Goal: Use online tool/utility: Utilize a website feature to perform a specific function

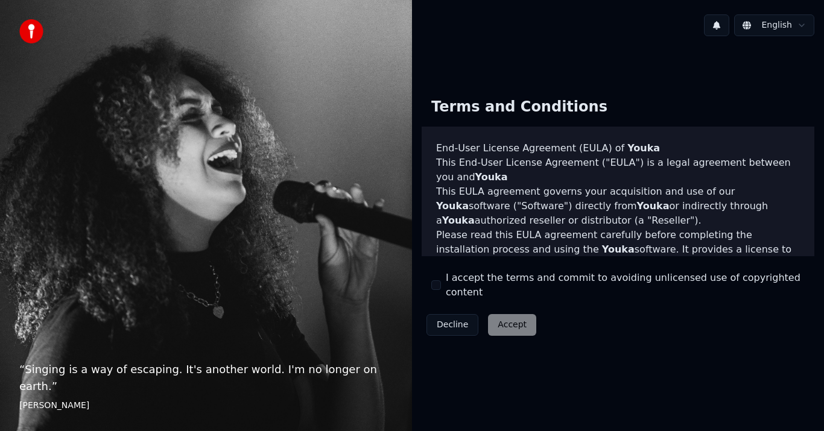
click at [439, 285] on button "I accept the terms and commit to avoiding unlicensed use of copyrighted content" at bounding box center [436, 285] width 10 height 10
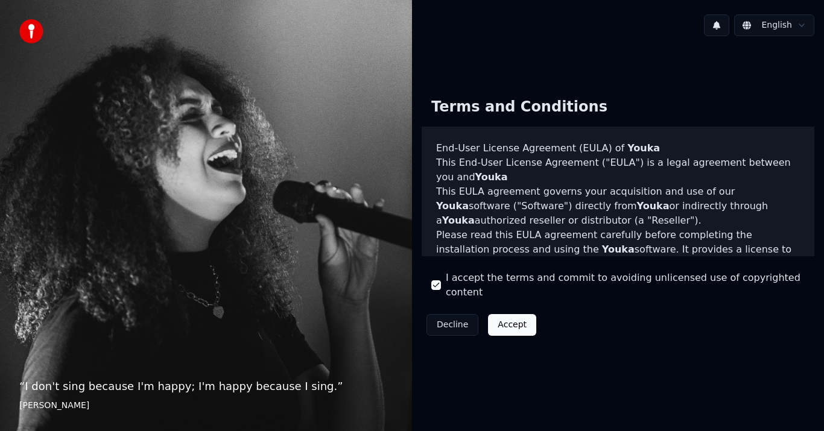
click at [515, 319] on button "Accept" at bounding box center [512, 325] width 48 height 22
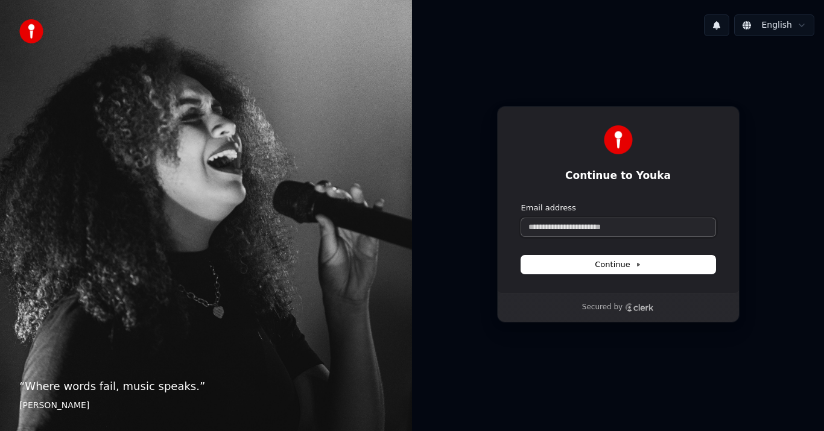
click at [621, 235] on input "Email address" at bounding box center [618, 227] width 194 height 18
click at [621, 229] on input "**********" at bounding box center [618, 227] width 194 height 18
click at [622, 229] on input "**********" at bounding box center [618, 227] width 194 height 18
click at [624, 227] on input "**********" at bounding box center [618, 227] width 194 height 18
click at [627, 266] on span "Continue" at bounding box center [618, 264] width 46 height 11
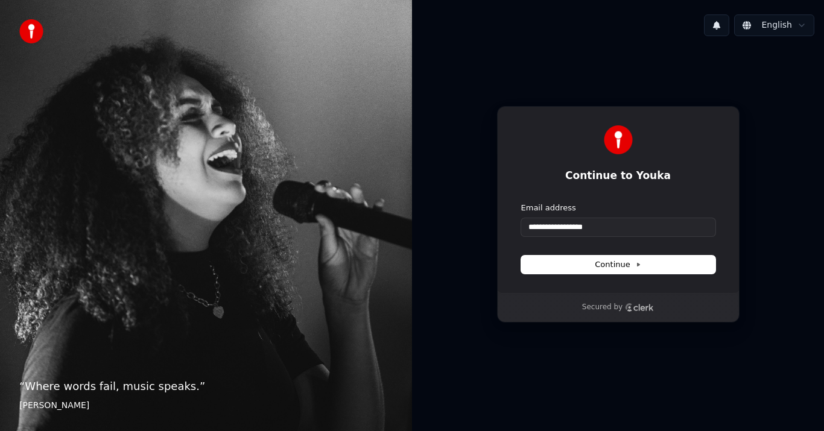
click at [627, 266] on div "Continue" at bounding box center [618, 265] width 194 height 18
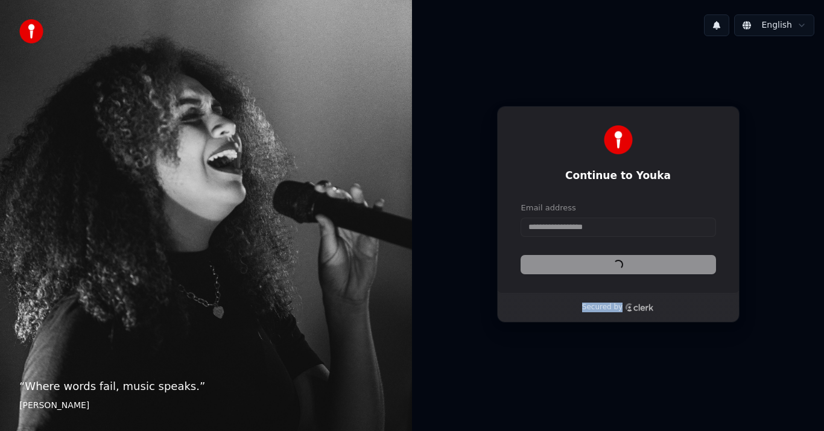
type input "**********"
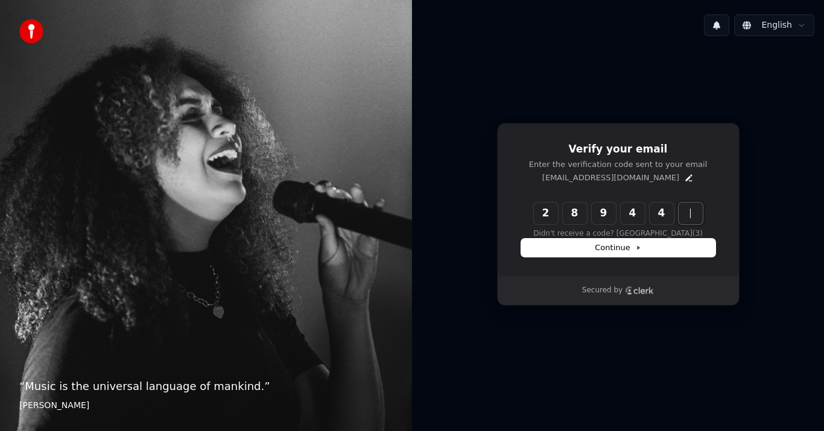
type input "******"
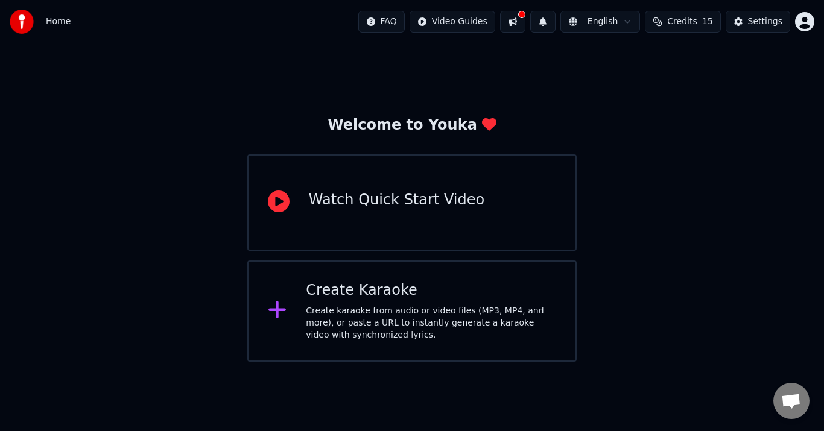
click at [525, 22] on button at bounding box center [512, 22] width 25 height 22
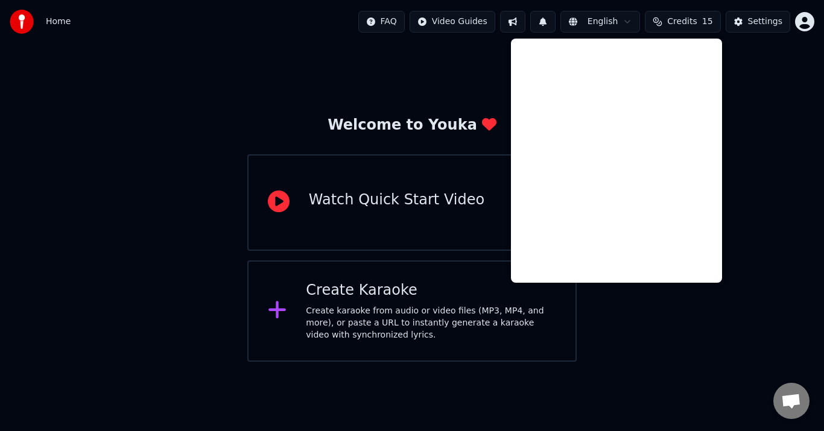
click at [283, 302] on icon at bounding box center [277, 310] width 19 height 22
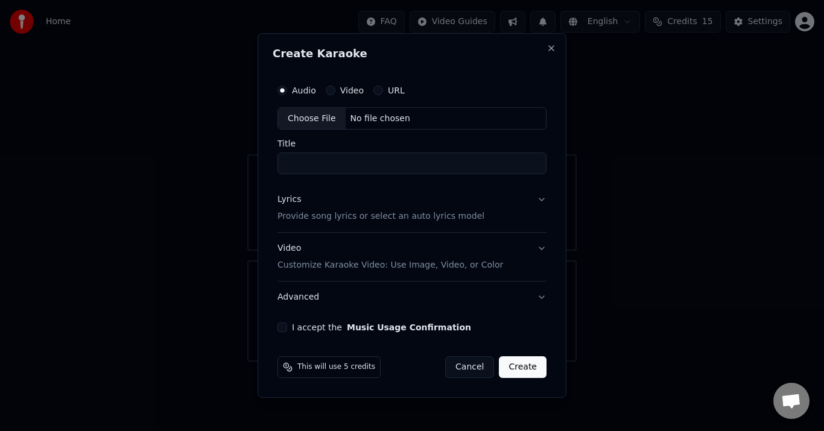
click at [475, 373] on button "Cancel" at bounding box center [469, 367] width 49 height 22
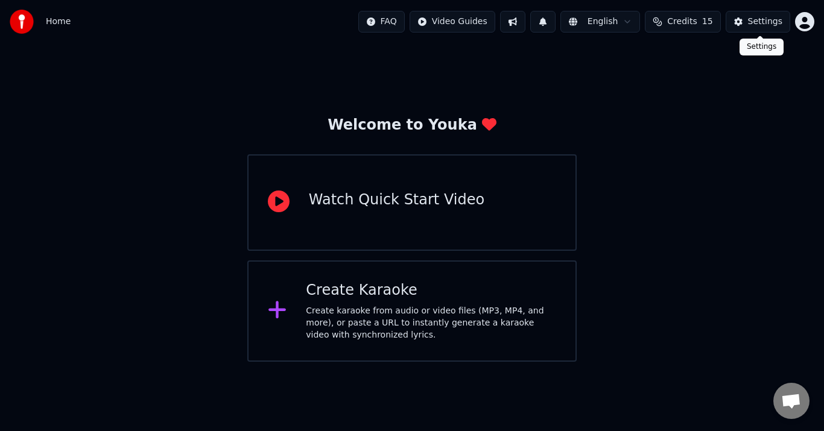
click at [758, 24] on div "Settings" at bounding box center [765, 22] width 34 height 12
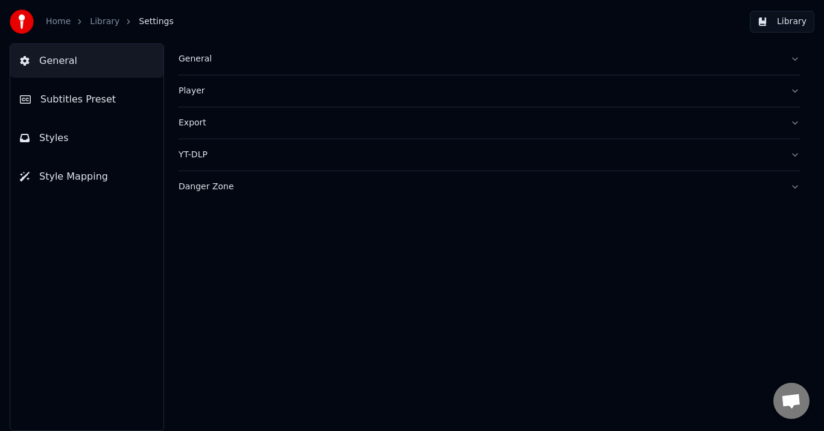
click at [790, 57] on button "General" at bounding box center [489, 58] width 621 height 31
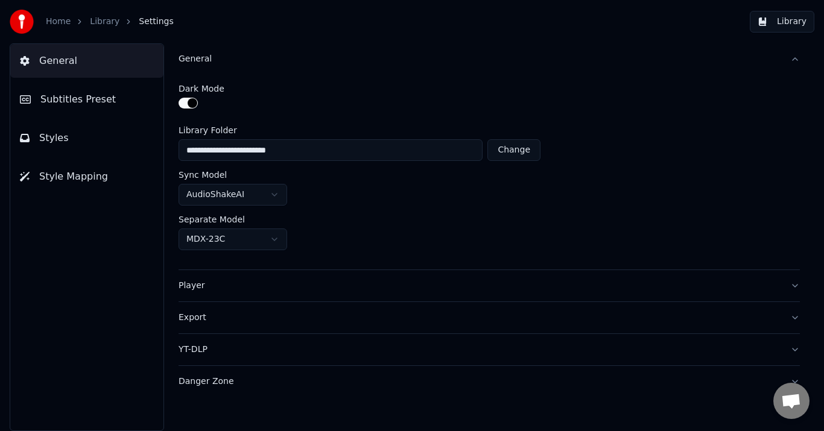
click at [792, 57] on button "General" at bounding box center [489, 58] width 621 height 31
click at [791, 291] on button "Player" at bounding box center [489, 285] width 621 height 31
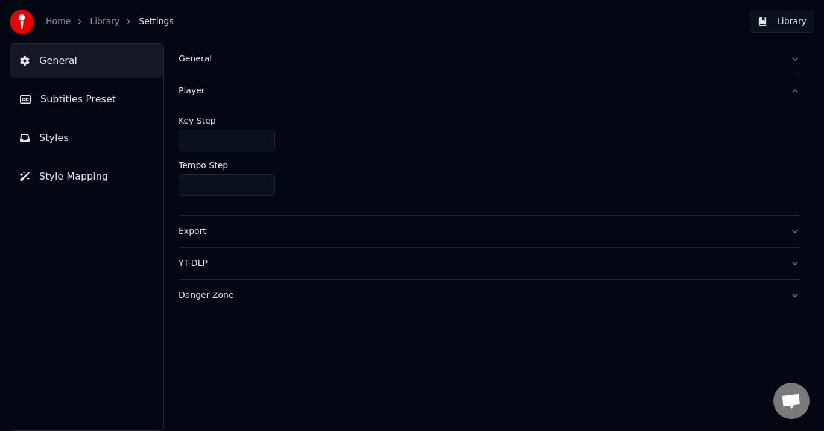
click at [800, 233] on div "General Player Key Step * Tempo Step **** Export YT-DLP Danger Zone" at bounding box center [489, 237] width 670 height 388
click at [793, 235] on button "Export" at bounding box center [489, 231] width 621 height 31
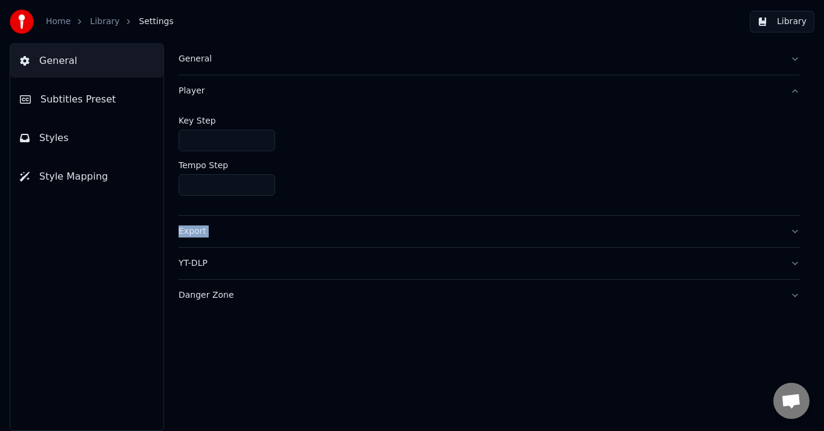
click at [793, 235] on div "General Player Key Step * Tempo Step **** Export YT-DLP Danger Zone" at bounding box center [489, 237] width 670 height 388
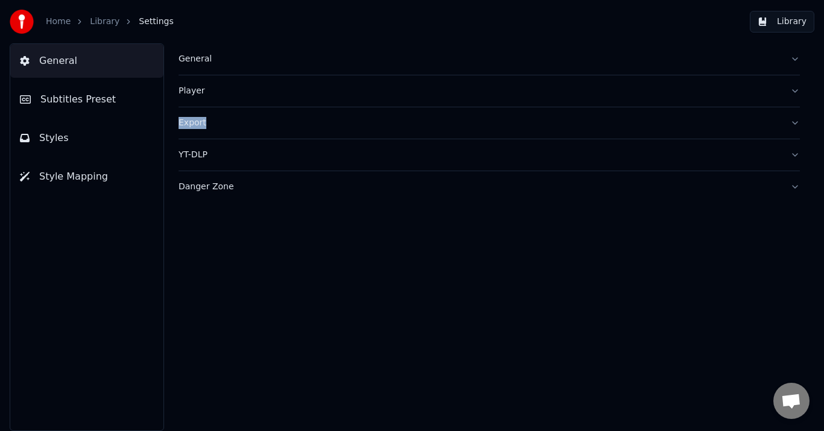
click at [797, 120] on button "Export" at bounding box center [489, 122] width 621 height 31
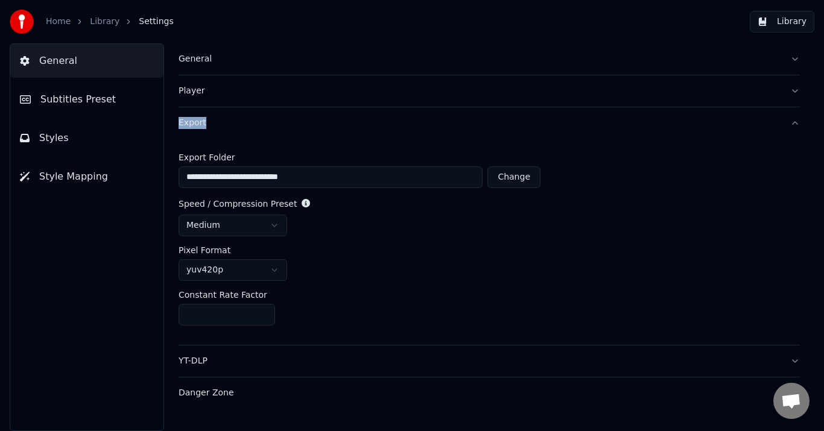
click at [797, 119] on button "Export" at bounding box center [489, 122] width 621 height 31
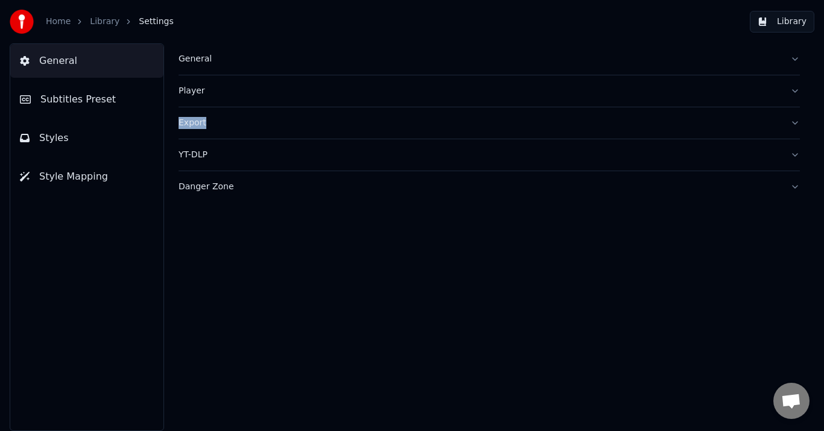
click at [796, 156] on button "YT-DLP" at bounding box center [489, 154] width 621 height 31
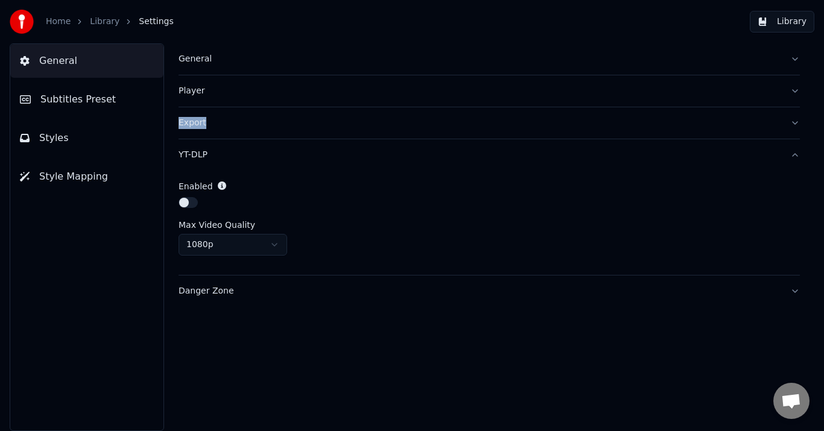
click at [796, 155] on button "YT-DLP" at bounding box center [489, 154] width 621 height 31
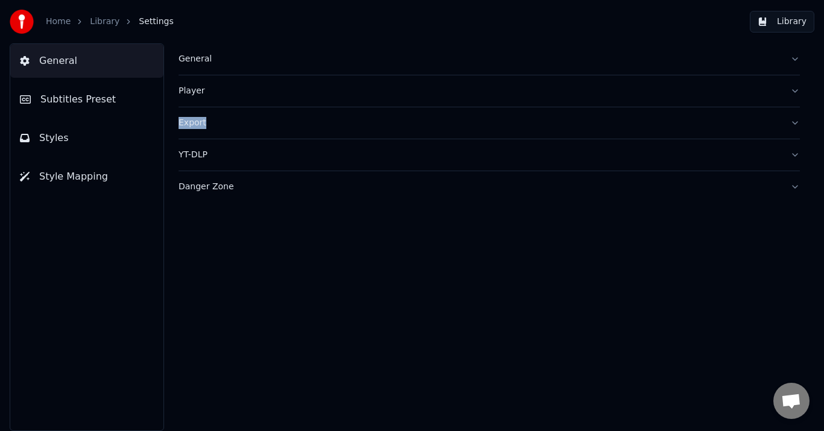
click at [793, 186] on button "Danger Zone" at bounding box center [489, 186] width 621 height 31
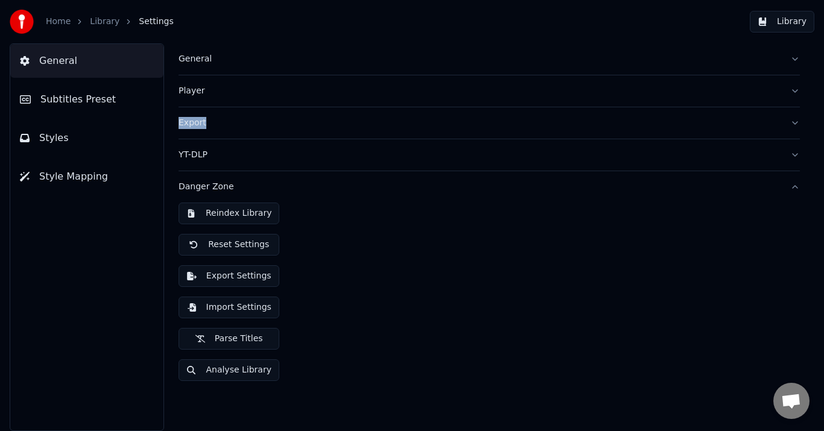
click at [793, 185] on button "Danger Zone" at bounding box center [489, 186] width 621 height 31
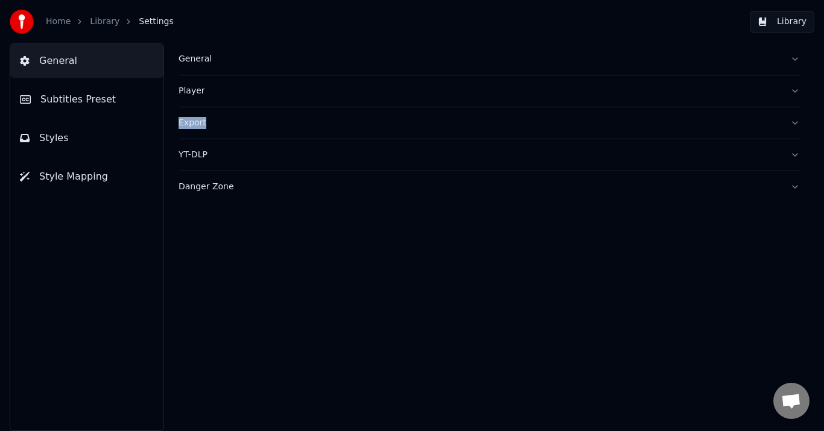
click at [103, 103] on span "Subtitles Preset" at bounding box center [77, 99] width 75 height 14
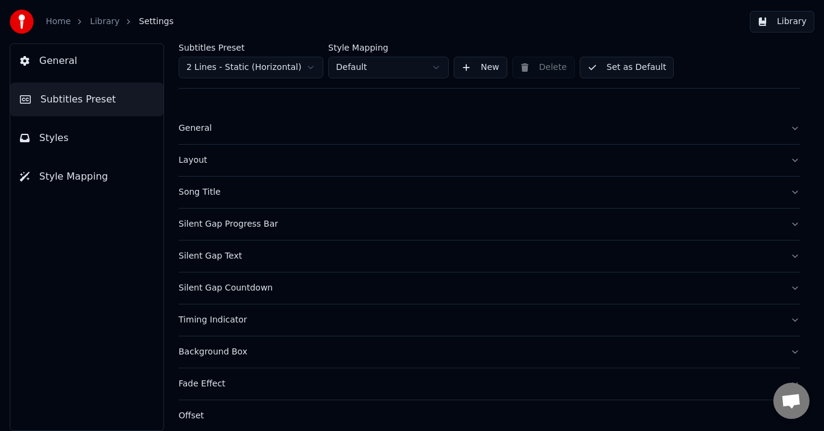
click at [75, 139] on button "Styles" at bounding box center [86, 138] width 153 height 34
drag, startPoint x: 75, startPoint y: 139, endPoint x: 78, endPoint y: 171, distance: 31.5
click at [75, 139] on button "Styles" at bounding box center [86, 138] width 153 height 34
click at [78, 171] on span "Style Mapping" at bounding box center [73, 176] width 69 height 14
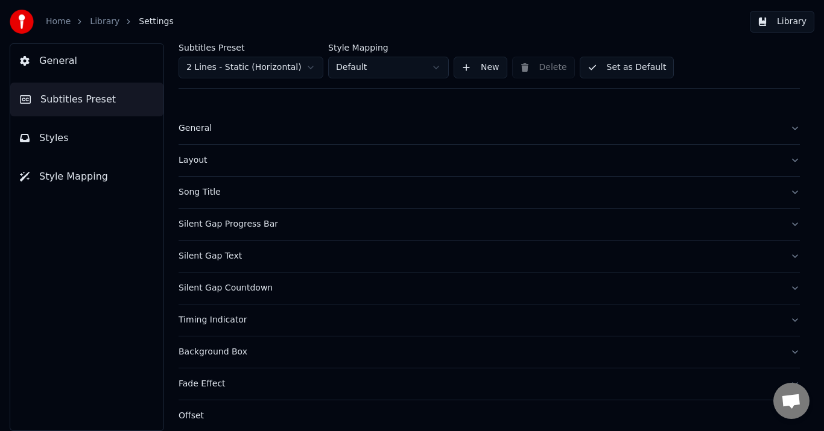
click at [78, 171] on span "Style Mapping" at bounding box center [73, 176] width 69 height 14
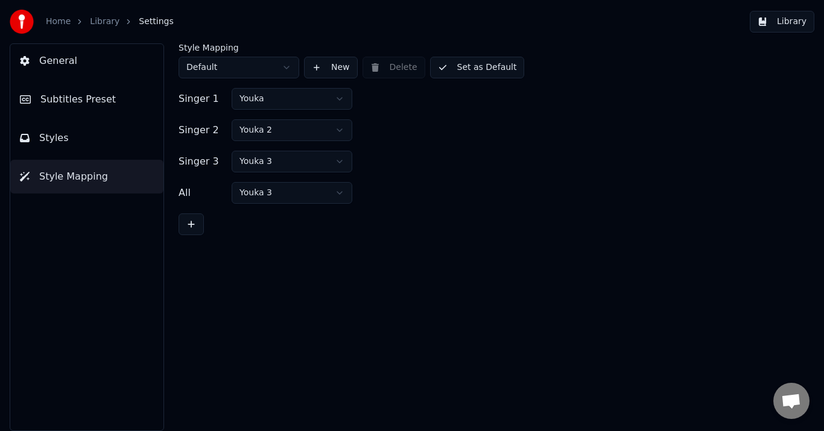
click at [63, 22] on link "Home" at bounding box center [58, 22] width 25 height 12
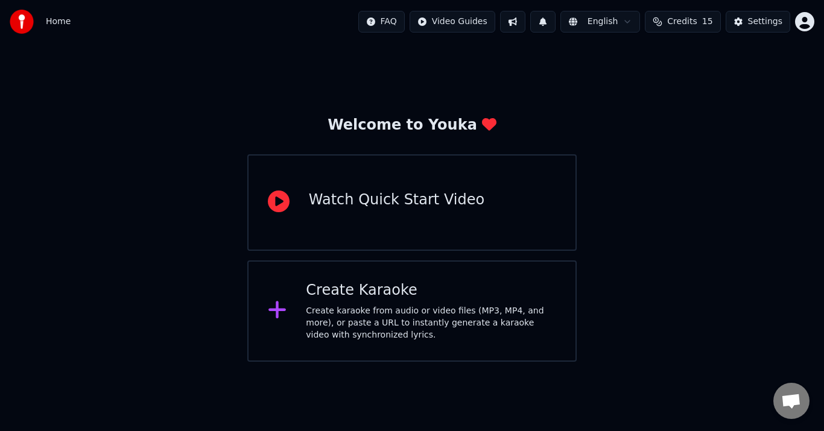
click at [808, 23] on html "Home FAQ Video Guides English Credits 15 Settings Welcome to Youka Watch Quick …" at bounding box center [412, 181] width 824 height 362
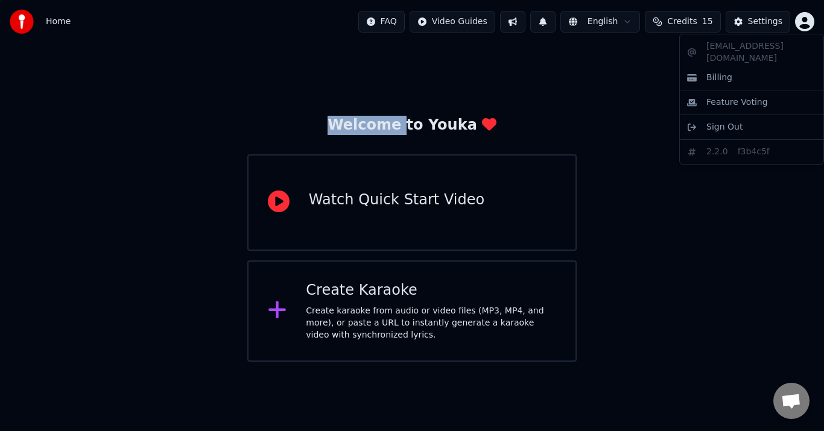
click at [808, 23] on html "Home FAQ Video Guides English Credits 15 Settings Welcome to Youka Watch Quick …" at bounding box center [412, 181] width 824 height 362
click at [808, 23] on icon "button" at bounding box center [804, 21] width 19 height 19
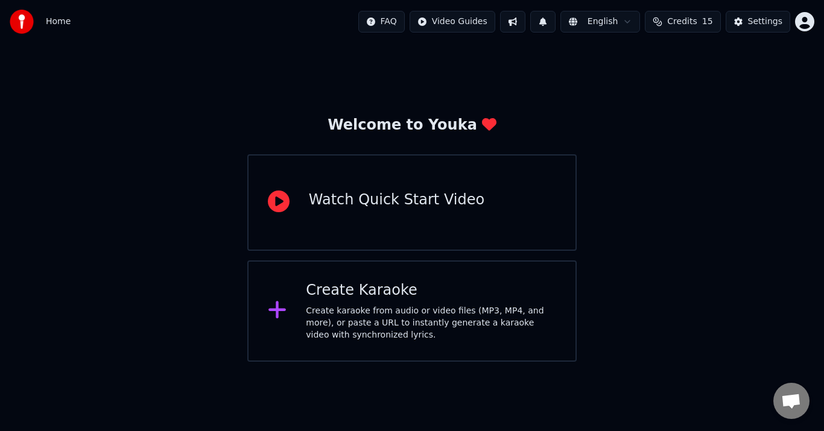
click at [448, 200] on div "Watch Quick Start Video" at bounding box center [397, 200] width 176 height 19
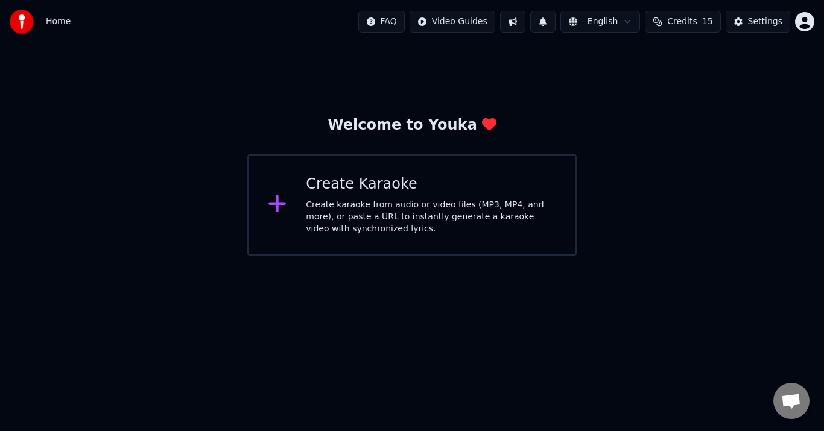
click at [334, 209] on div "Create karaoke from audio or video files (MP3, MP4, and more), or paste a URL t…" at bounding box center [431, 217] width 250 height 36
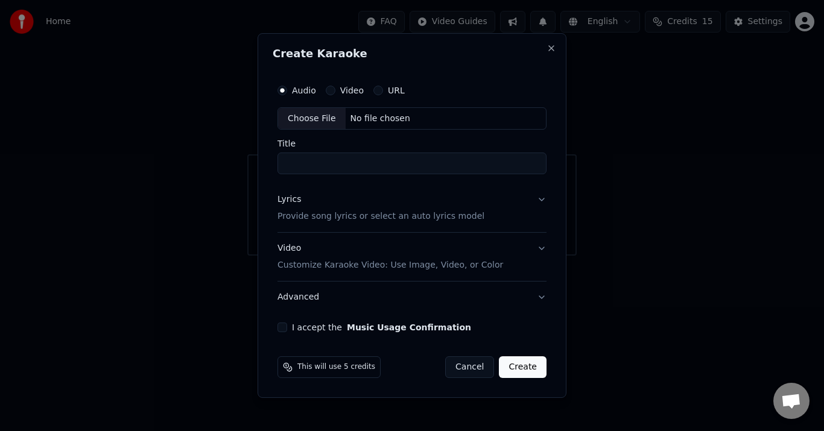
click at [384, 115] on div "No file chosen" at bounding box center [380, 119] width 69 height 12
click at [303, 119] on div "Choose File" at bounding box center [312, 119] width 68 height 22
click at [391, 122] on div "No file chosen" at bounding box center [380, 119] width 69 height 12
click at [332, 91] on button "Video" at bounding box center [331, 91] width 10 height 10
click at [384, 87] on div "URL" at bounding box center [388, 91] width 31 height 10
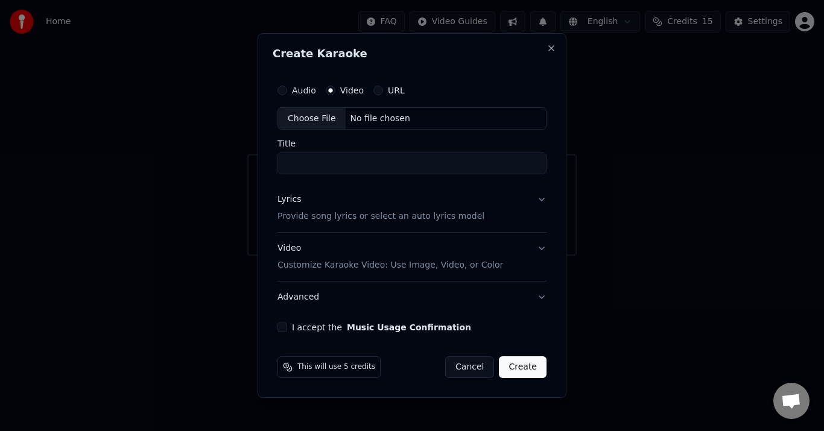
click at [445, 118] on div "Choose File No file chosen" at bounding box center [411, 118] width 269 height 23
